Goal: Check status: Check status

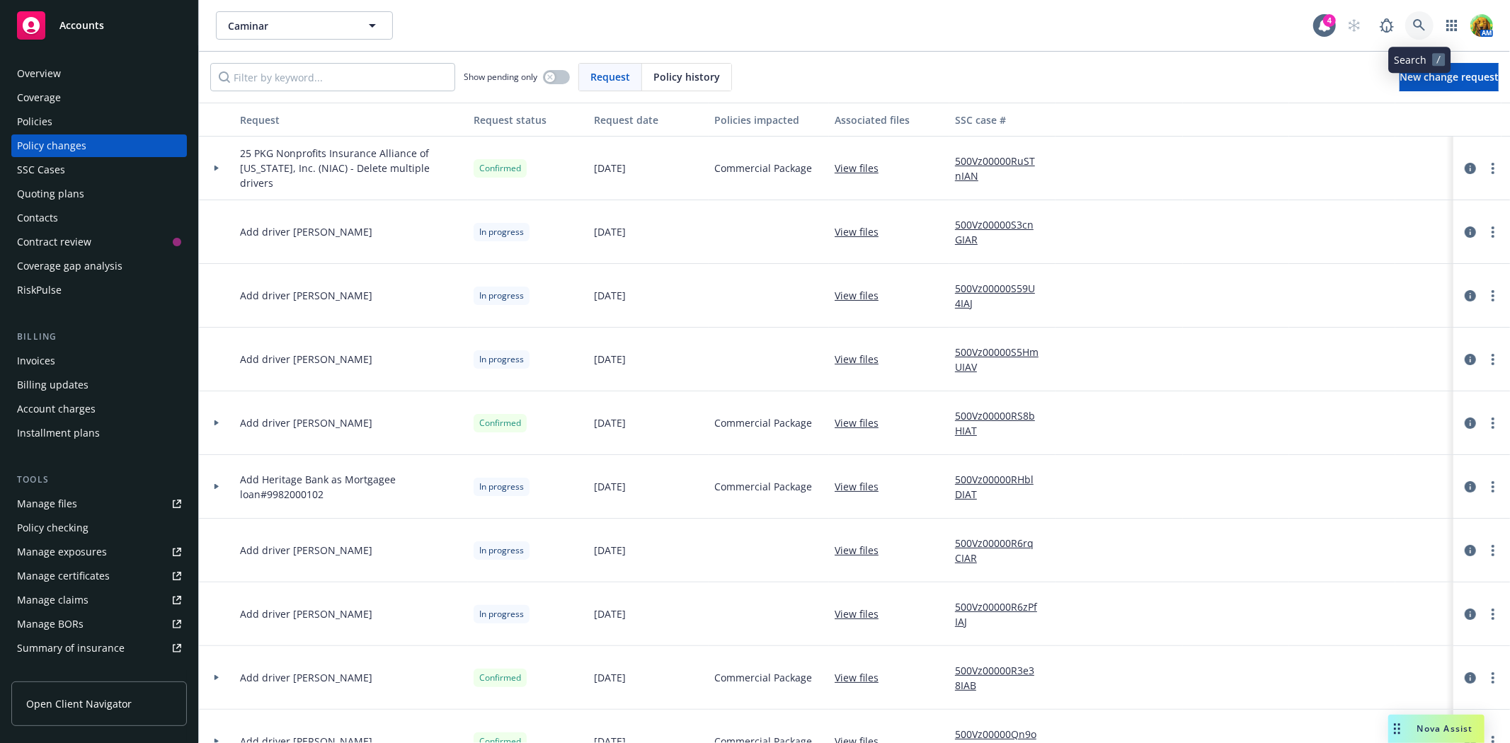
click at [1421, 28] on icon at bounding box center [1419, 25] width 12 height 12
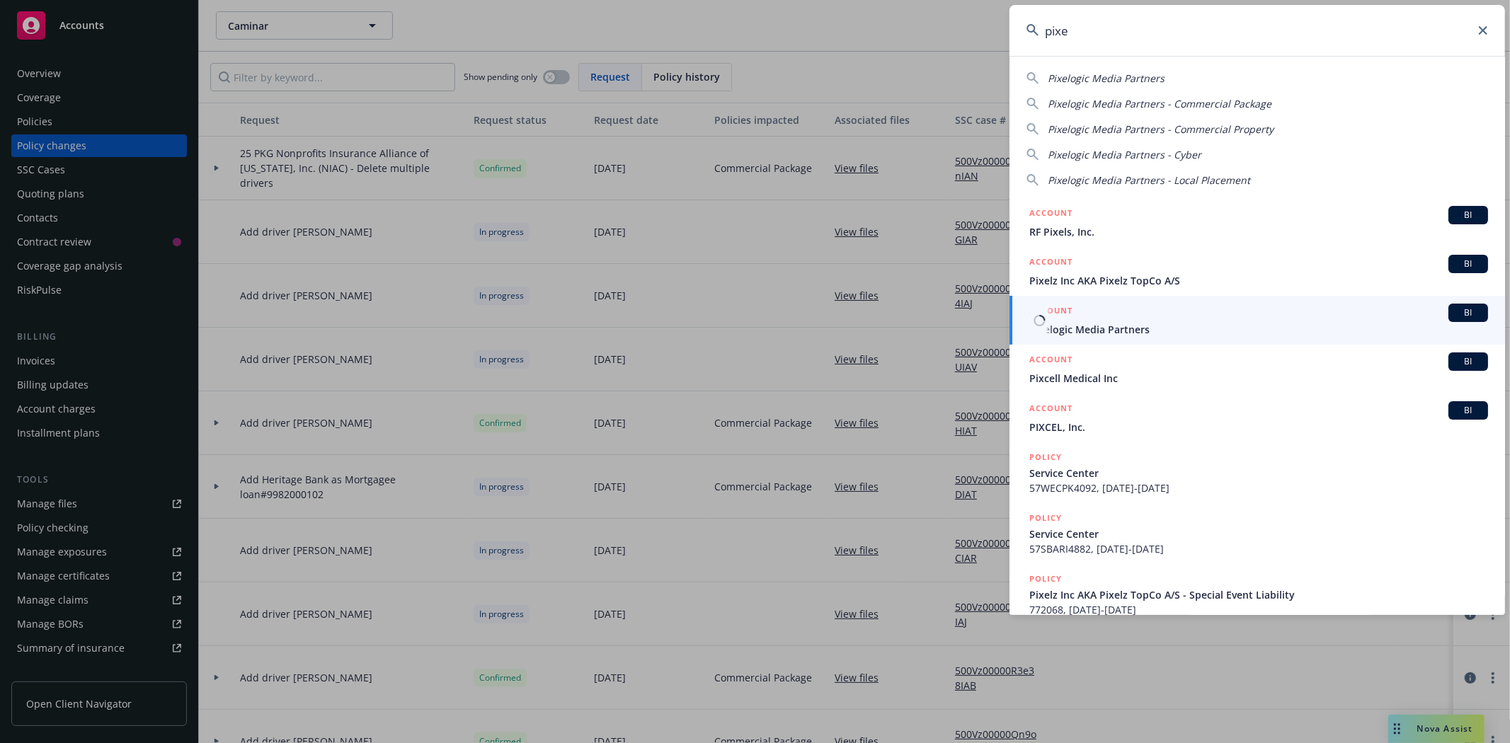
type input "pixe"
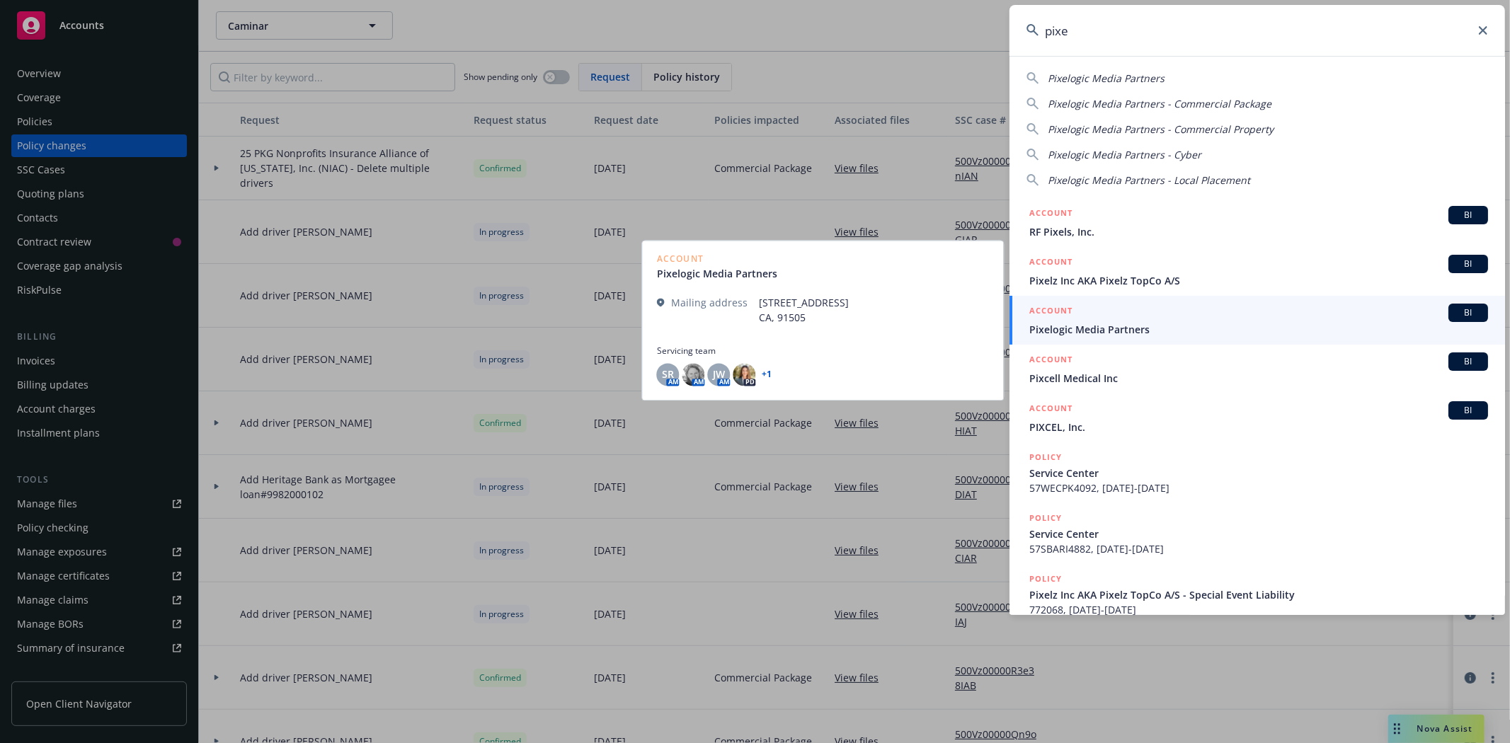
click at [1113, 322] on span "Pixelogic Media Partners" at bounding box center [1258, 329] width 459 height 15
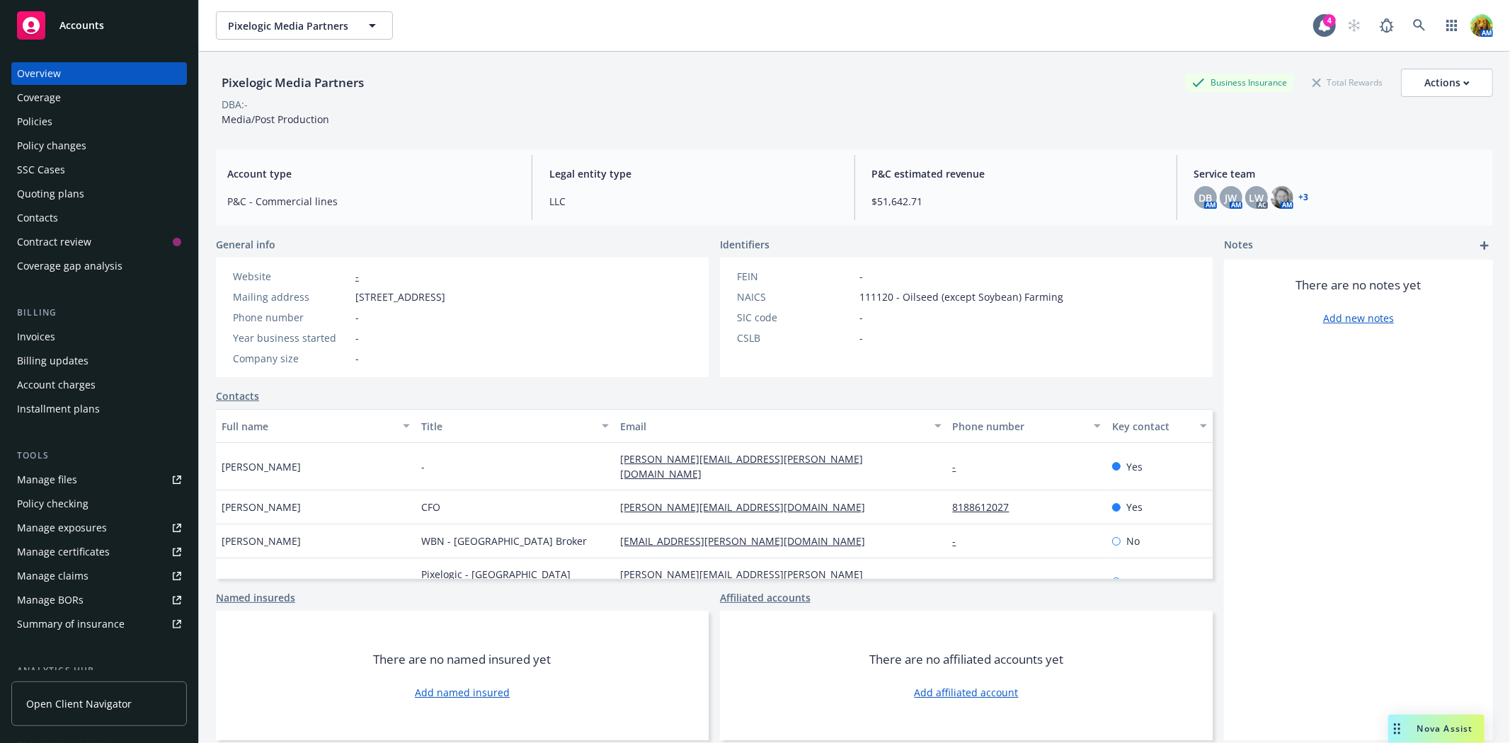
click at [47, 399] on div "Installment plans" at bounding box center [58, 409] width 83 height 23
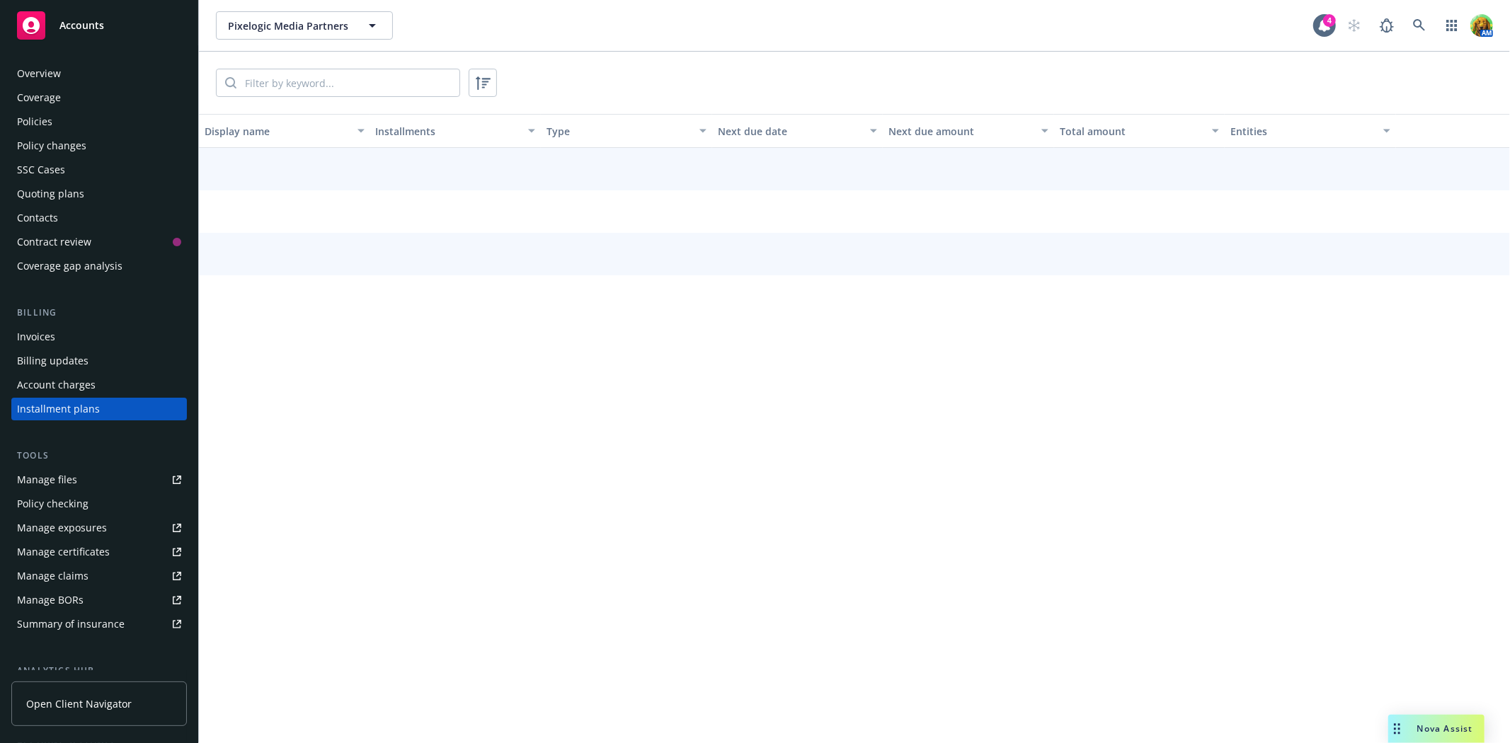
scroll to position [15, 0]
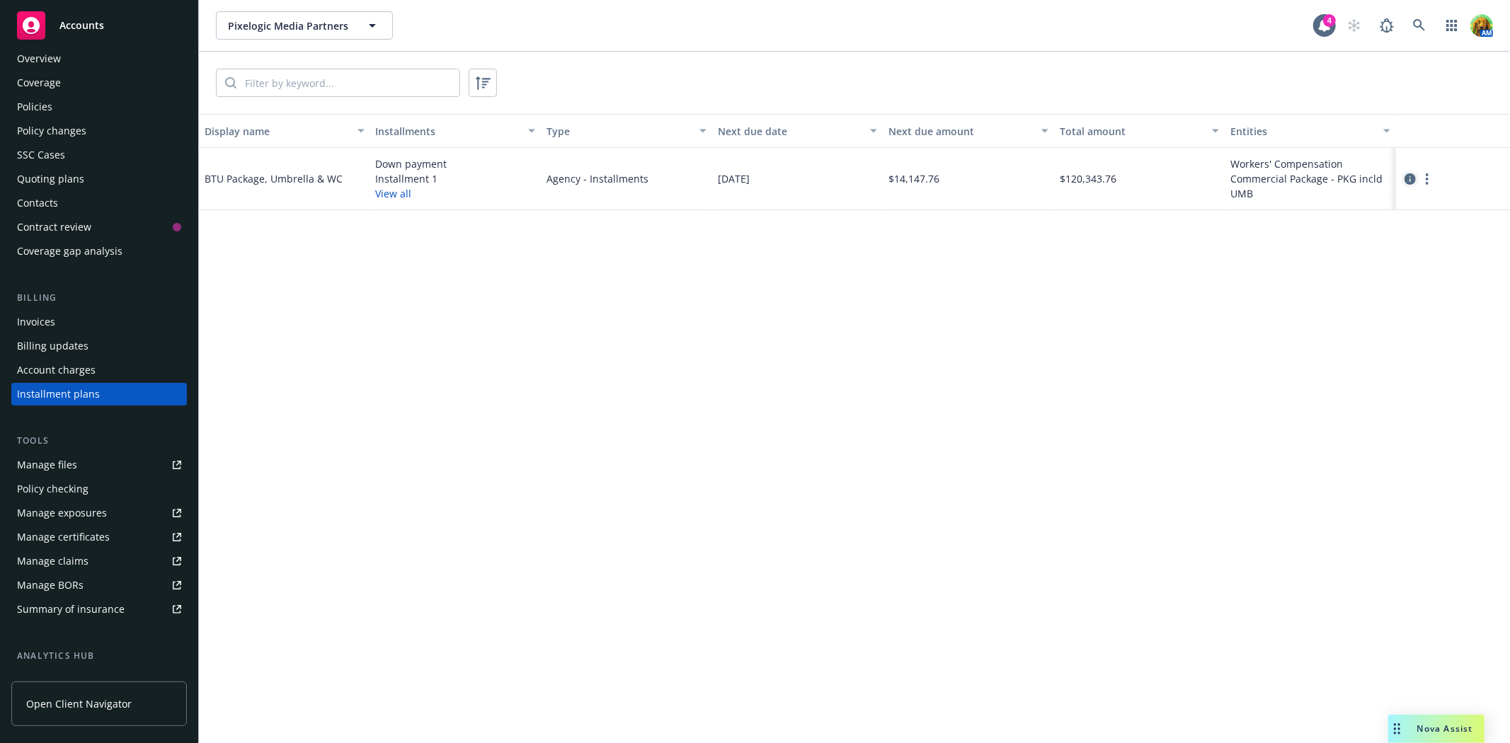
click at [1409, 177] on icon "circleInformation" at bounding box center [1409, 178] width 11 height 11
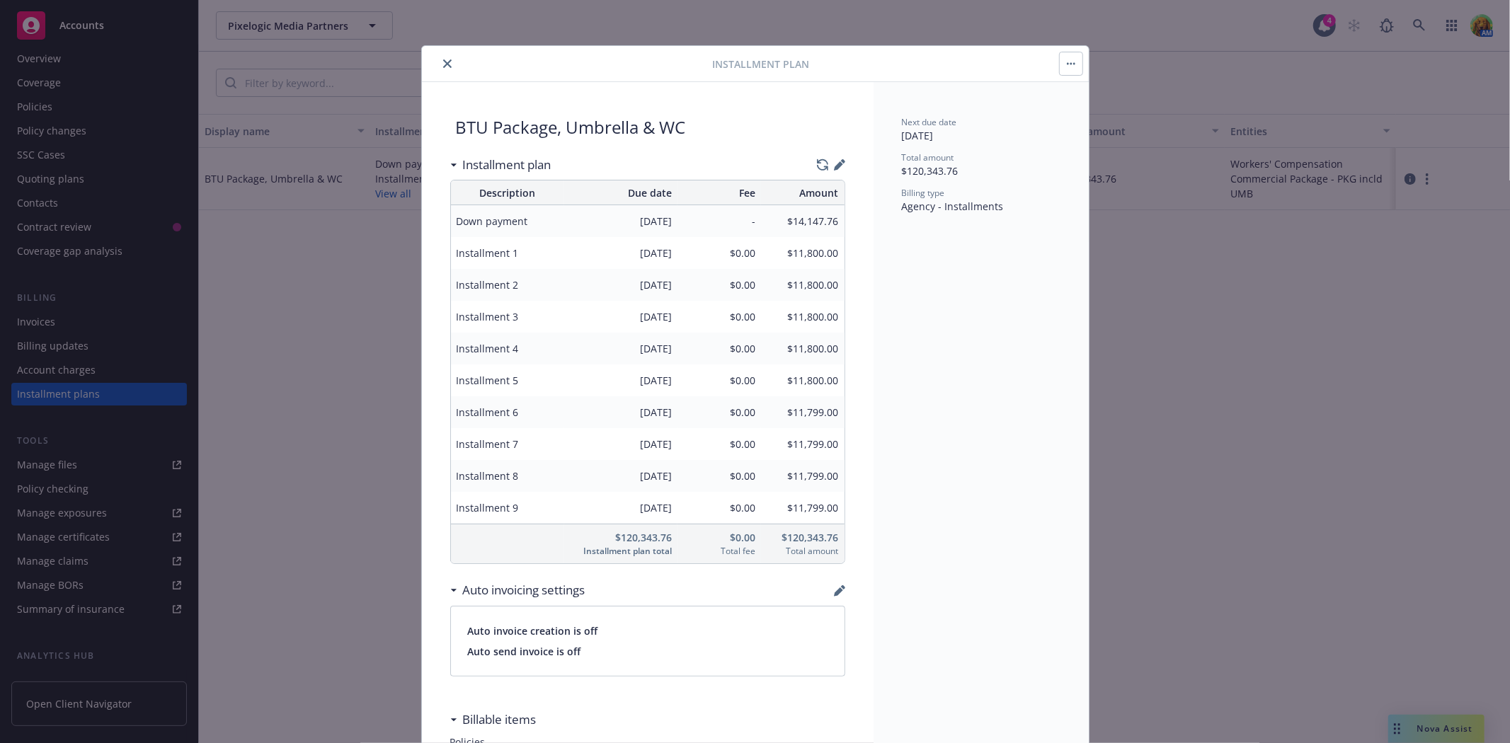
click at [443, 67] on icon "close" at bounding box center [447, 63] width 8 height 8
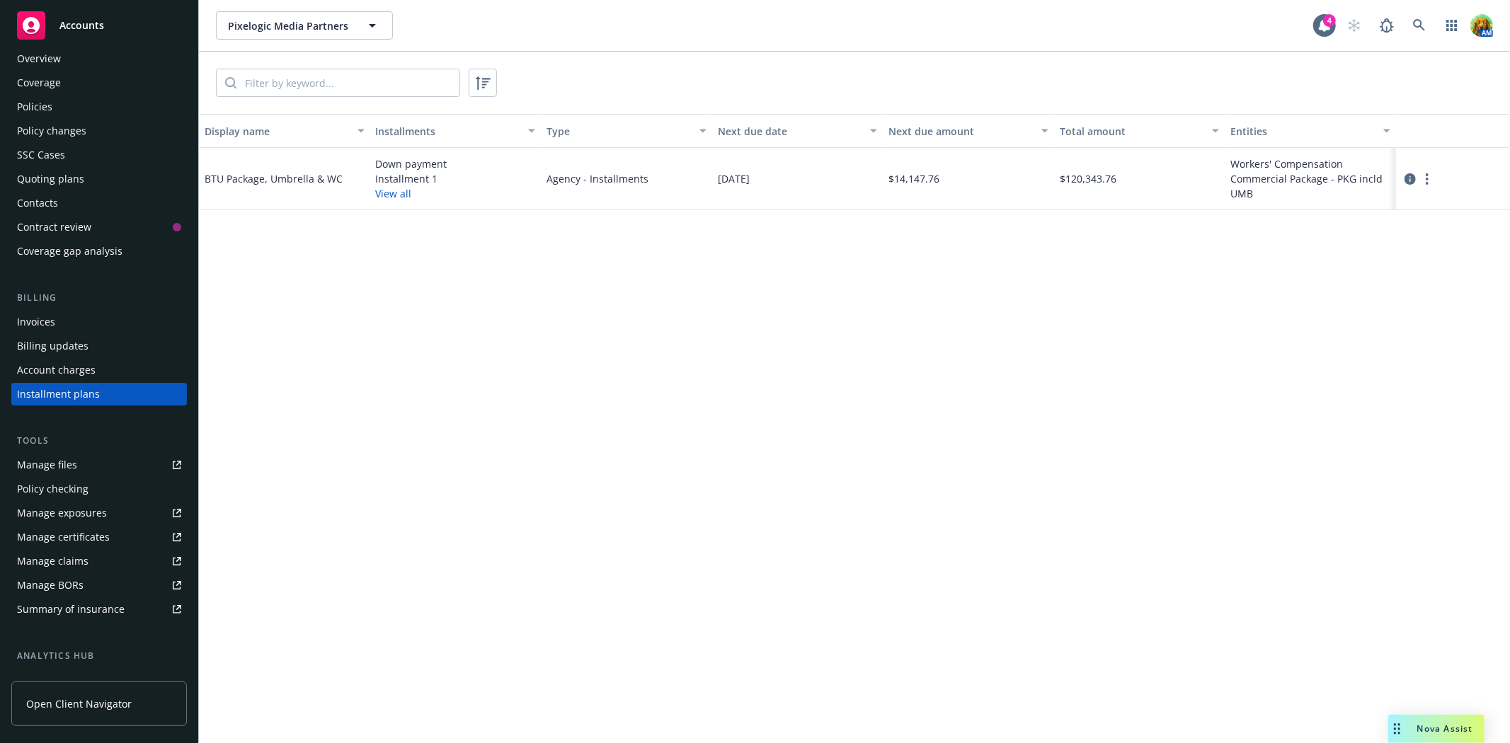
click at [40, 316] on div "Invoices" at bounding box center [36, 322] width 38 height 23
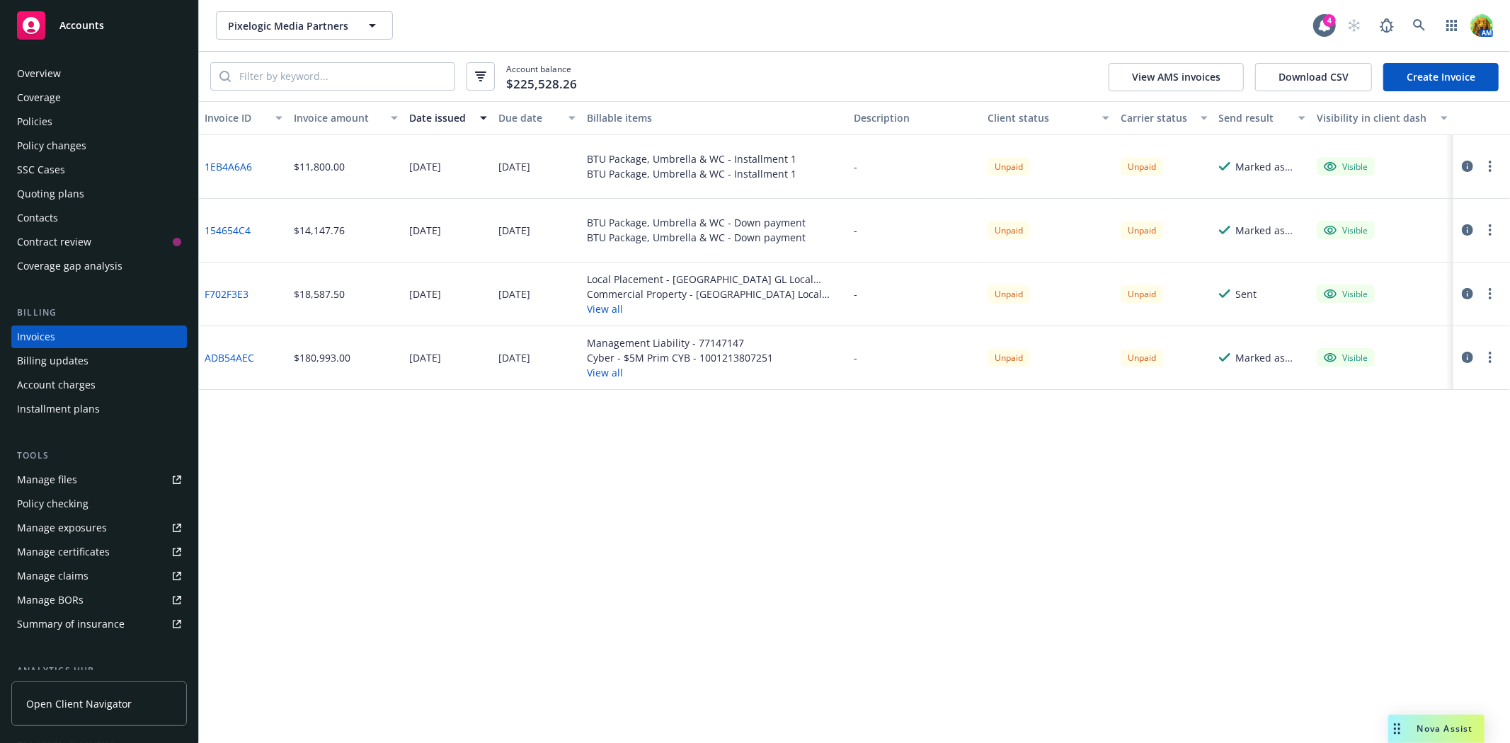
click at [1487, 227] on button "button" at bounding box center [1489, 230] width 17 height 17
click at [1467, 225] on icon "button" at bounding box center [1467, 229] width 11 height 11
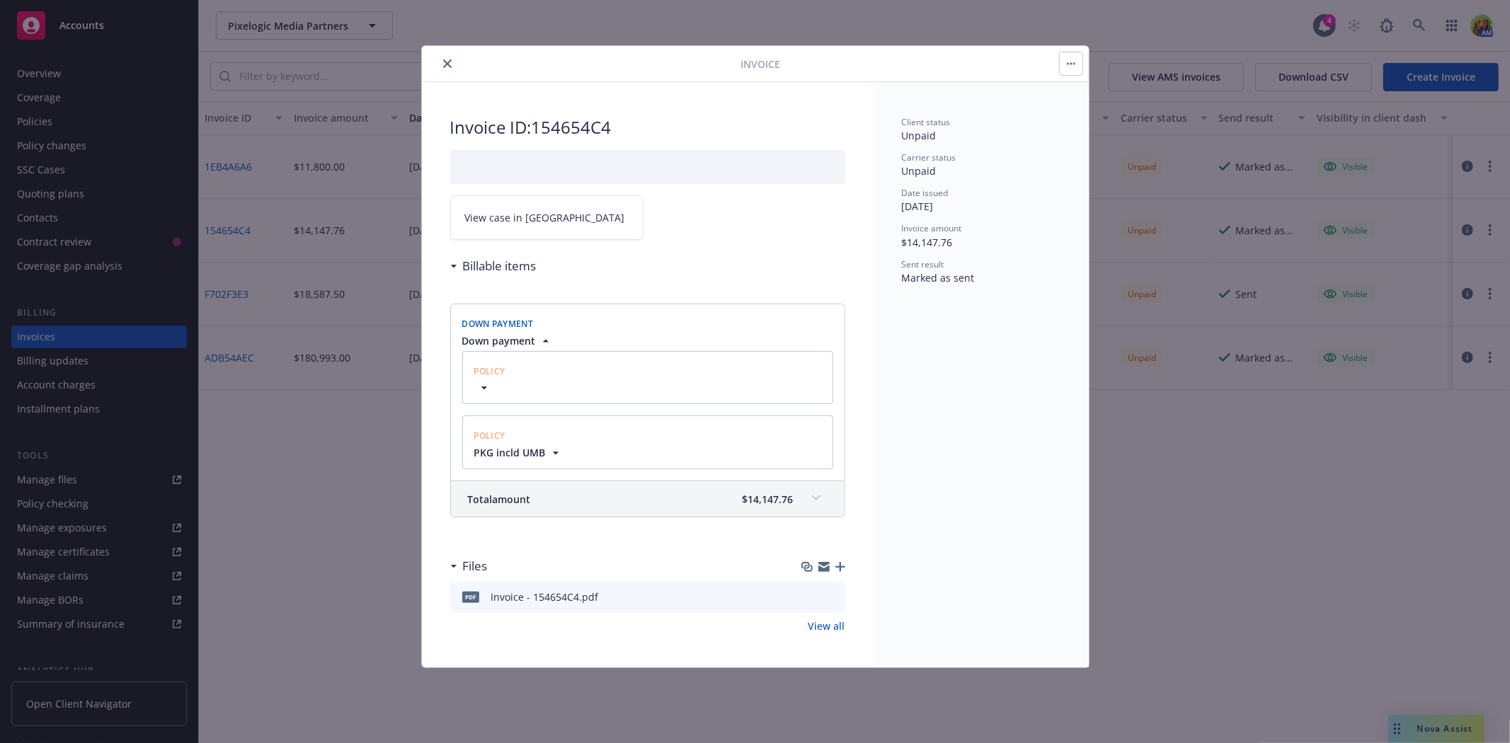
click at [448, 66] on icon "close" at bounding box center [447, 63] width 8 height 8
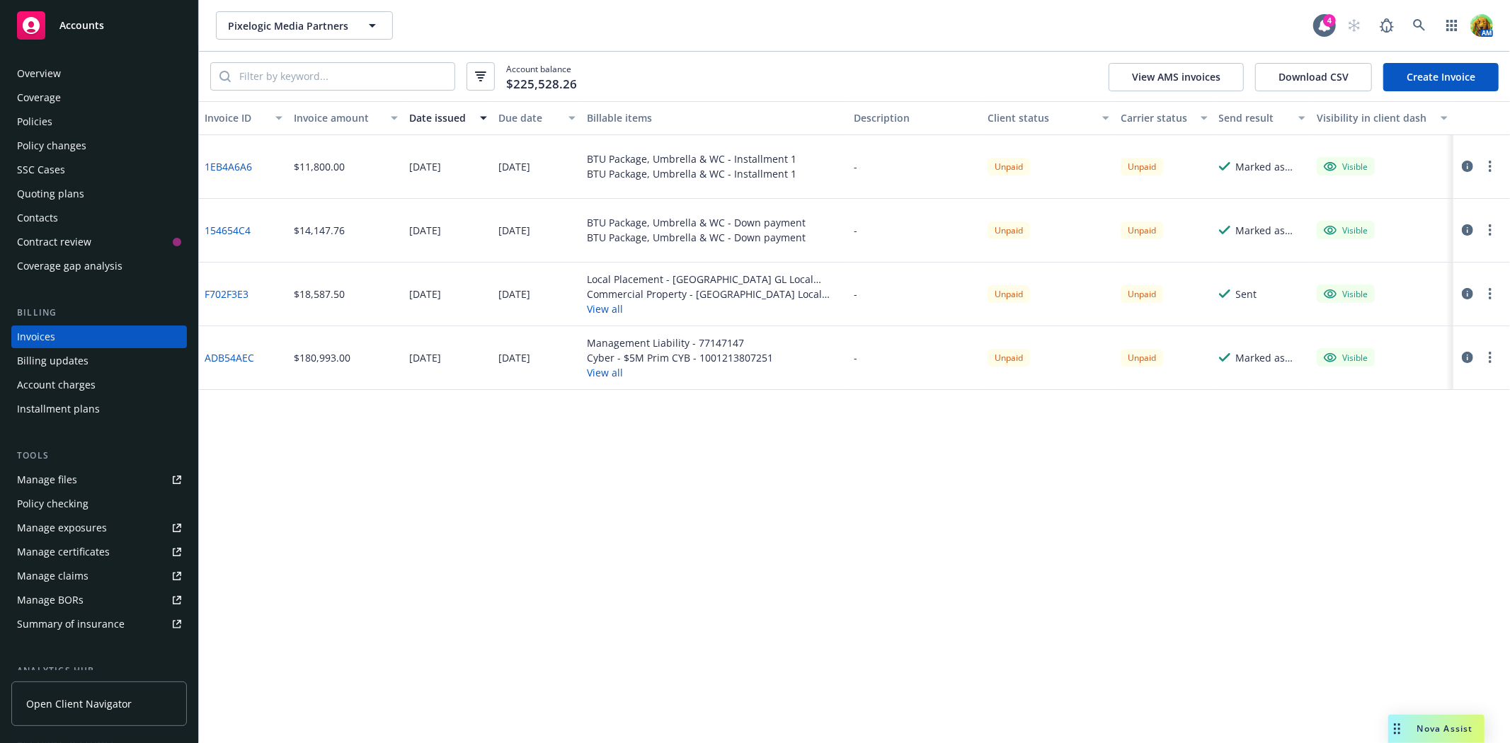
click at [61, 407] on div "Installment plans" at bounding box center [58, 409] width 83 height 23
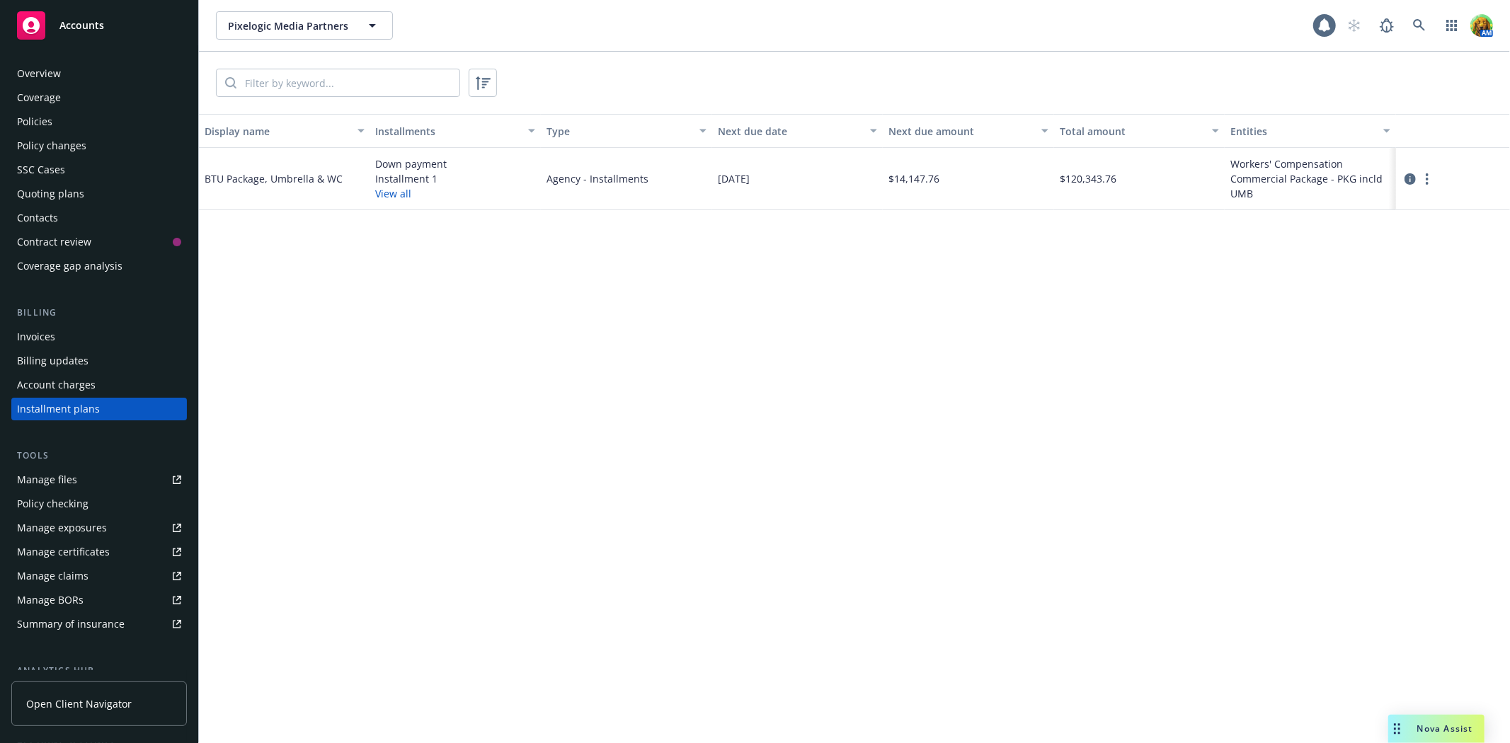
scroll to position [15, 0]
